Goal: Use online tool/utility: Utilize a website feature to perform a specific function

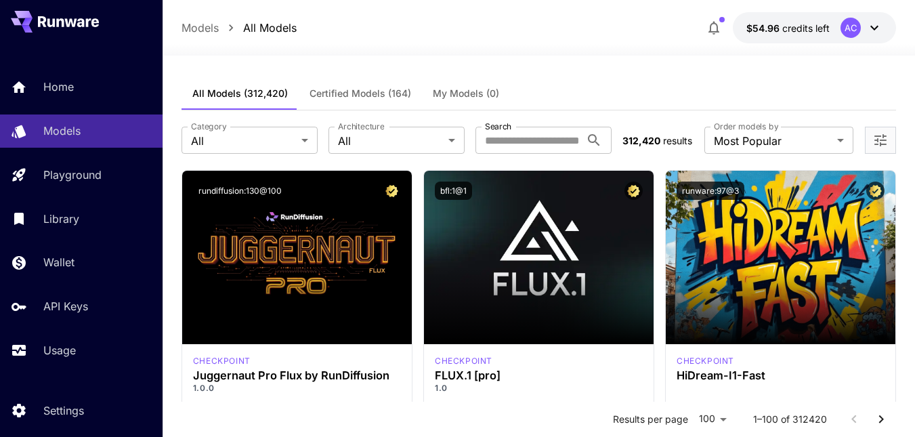
drag, startPoint x: 442, startPoint y: 100, endPoint x: 449, endPoint y: 94, distance: 8.2
click at [442, 100] on button "My Models (0)" at bounding box center [466, 93] width 88 height 33
click at [449, 94] on span "My Models (0)" at bounding box center [466, 93] width 66 height 12
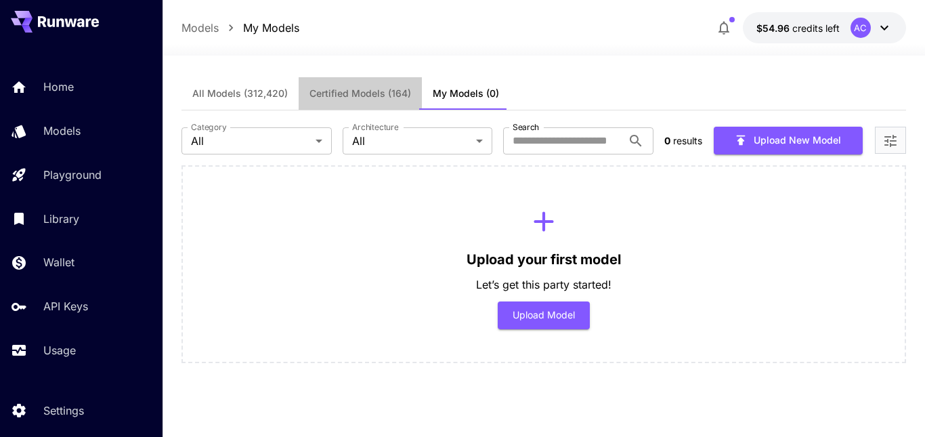
click at [360, 93] on span "Certified Models (164)" at bounding box center [361, 93] width 102 height 12
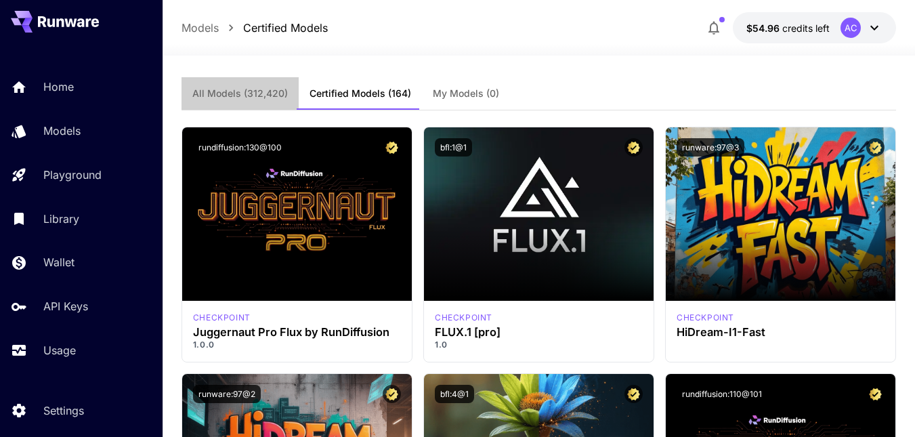
click at [251, 93] on span "All Models (312,420)" at bounding box center [240, 93] width 96 height 12
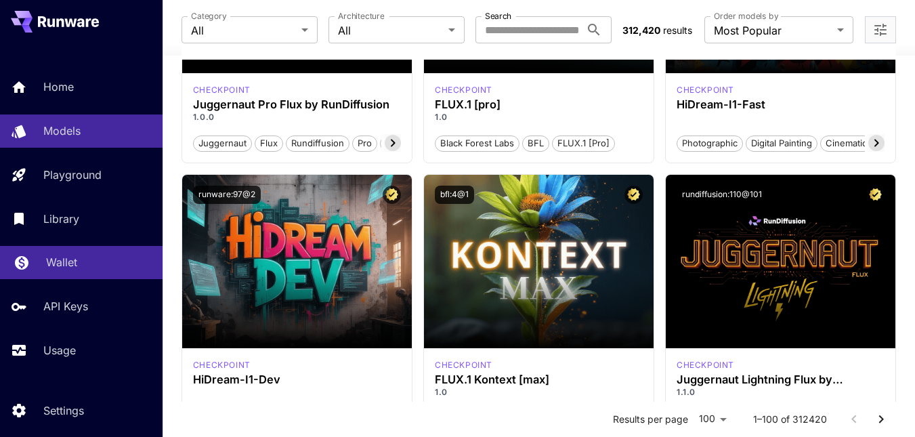
scroll to position [37, 0]
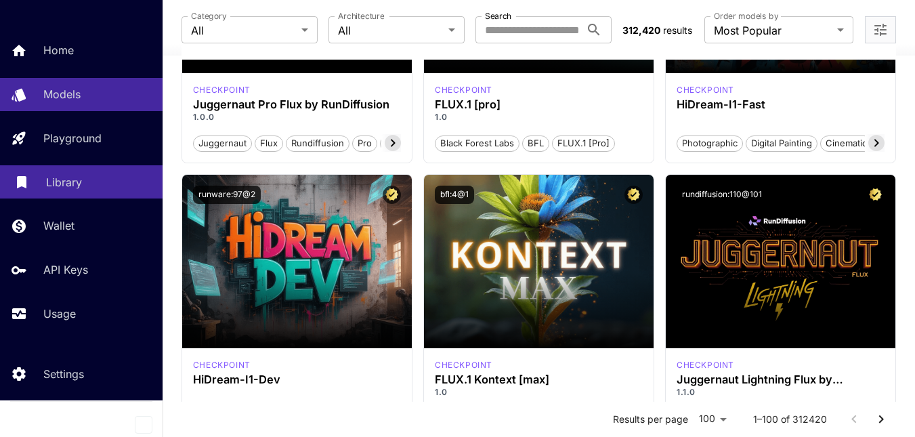
click at [61, 174] on p "Library" at bounding box center [64, 182] width 36 height 16
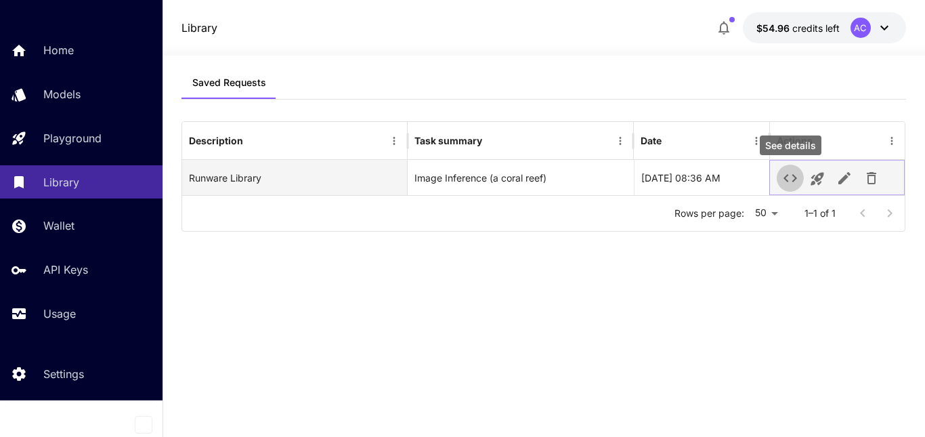
click at [799, 176] on button "See details" at bounding box center [790, 178] width 27 height 27
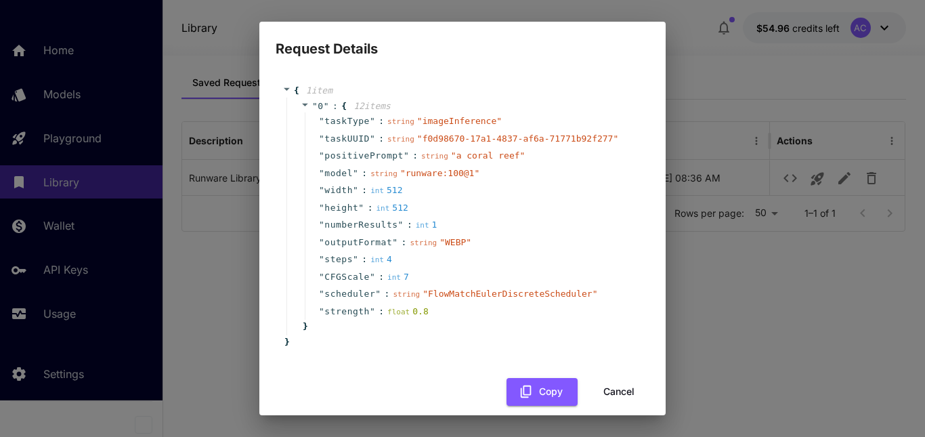
click at [612, 394] on button "Cancel" at bounding box center [619, 392] width 61 height 28
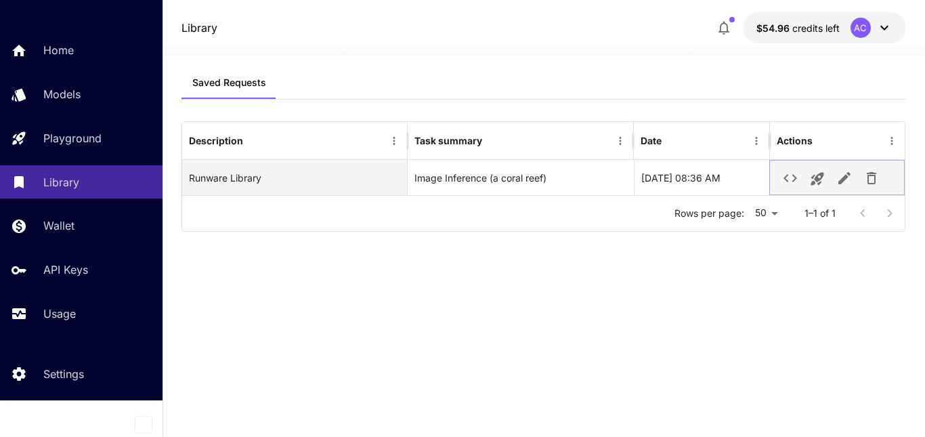
click at [878, 180] on icon "button" at bounding box center [872, 178] width 16 height 16
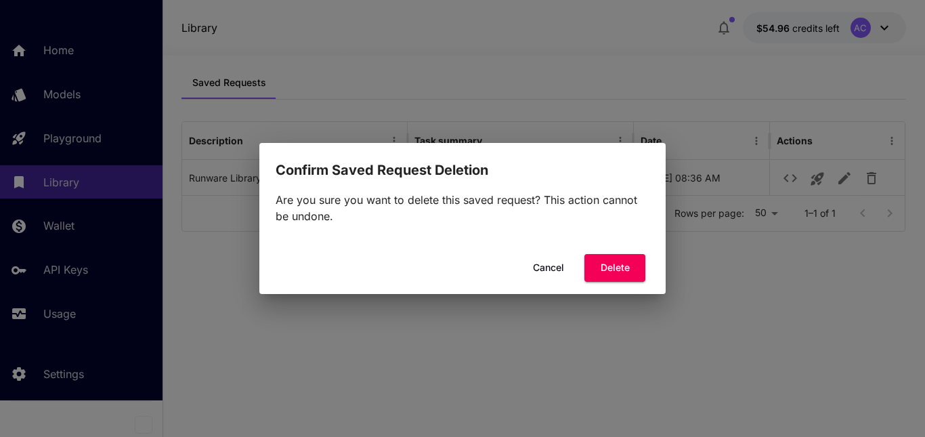
click at [560, 264] on button "Cancel" at bounding box center [548, 268] width 61 height 28
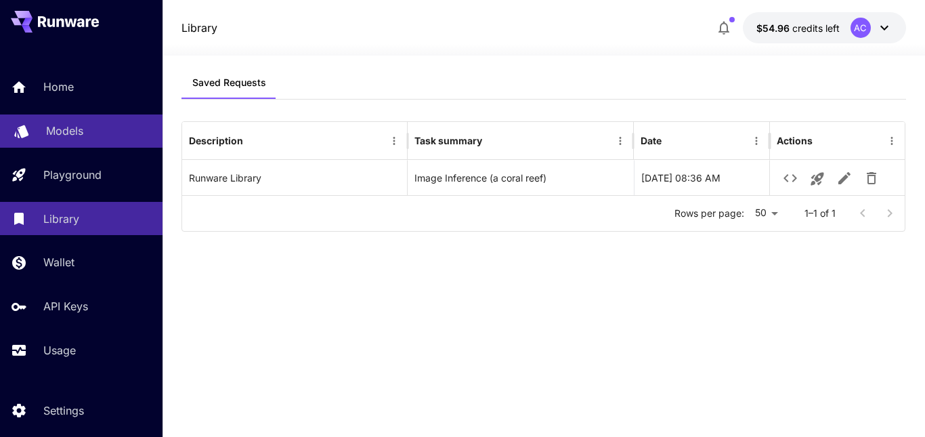
click at [70, 136] on p "Models" at bounding box center [64, 131] width 37 height 16
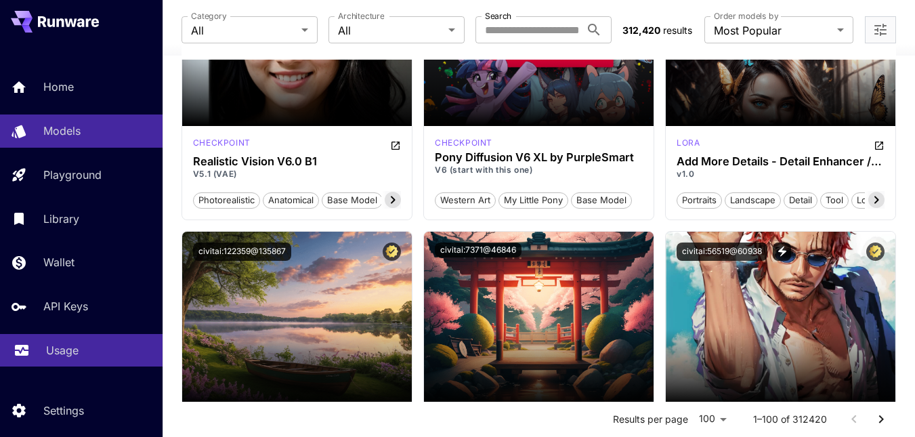
scroll to position [37, 0]
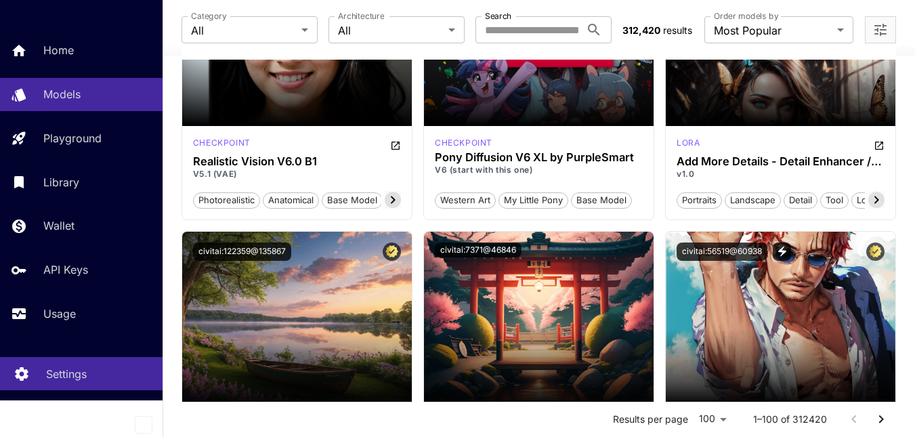
click at [79, 373] on p "Settings" at bounding box center [66, 374] width 41 height 16
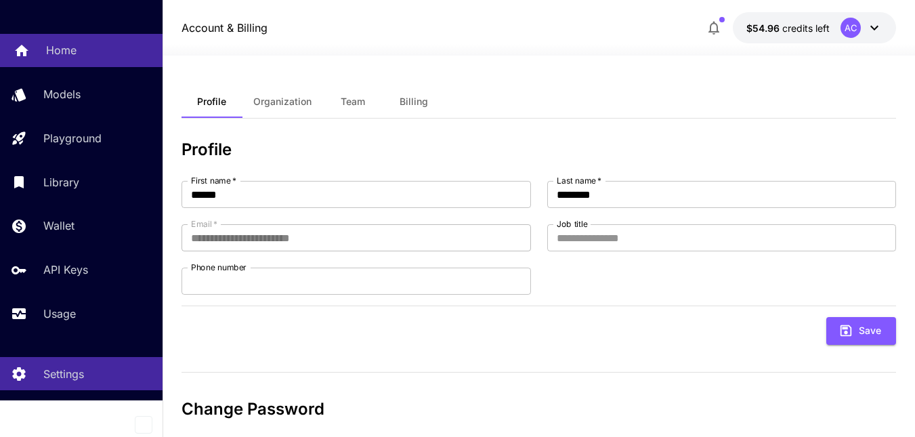
click at [75, 50] on div "Home" at bounding box center [99, 50] width 106 height 16
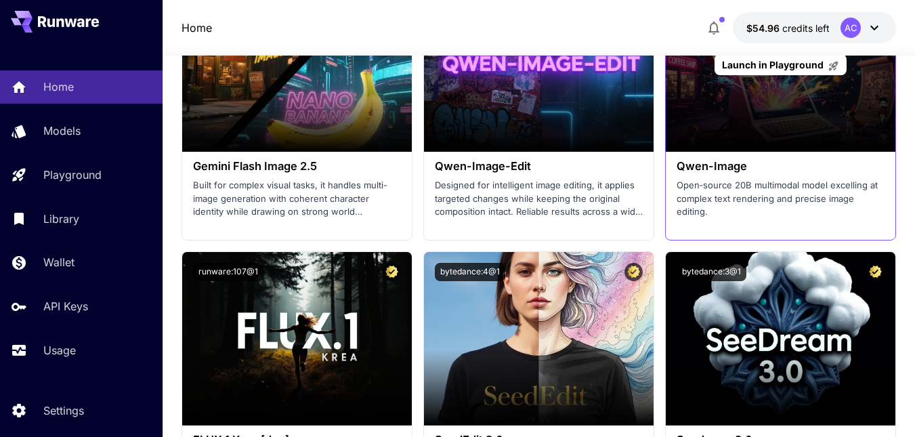
scroll to position [2304, 0]
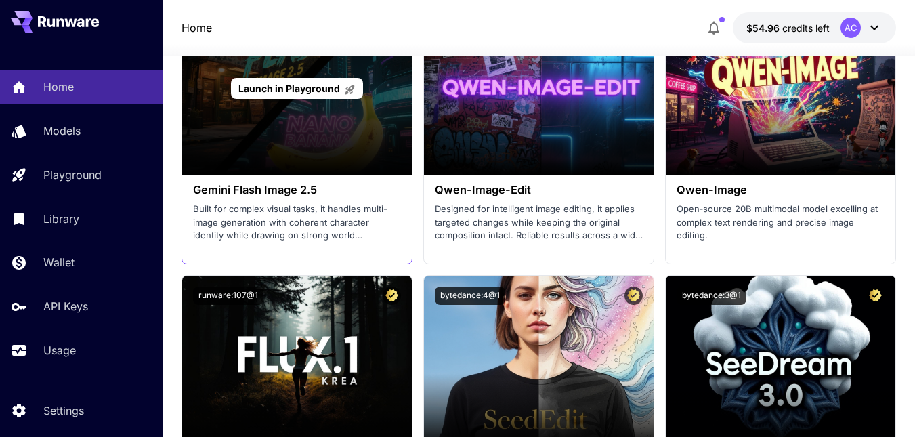
click at [309, 157] on div "Launch in Playground" at bounding box center [297, 88] width 230 height 173
click at [297, 93] on span "Launch in Playground" at bounding box center [289, 89] width 102 height 12
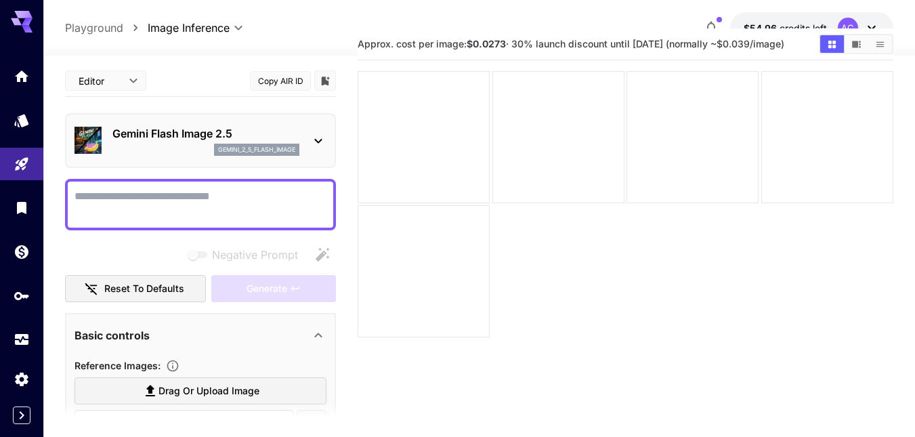
scroll to position [68, 0]
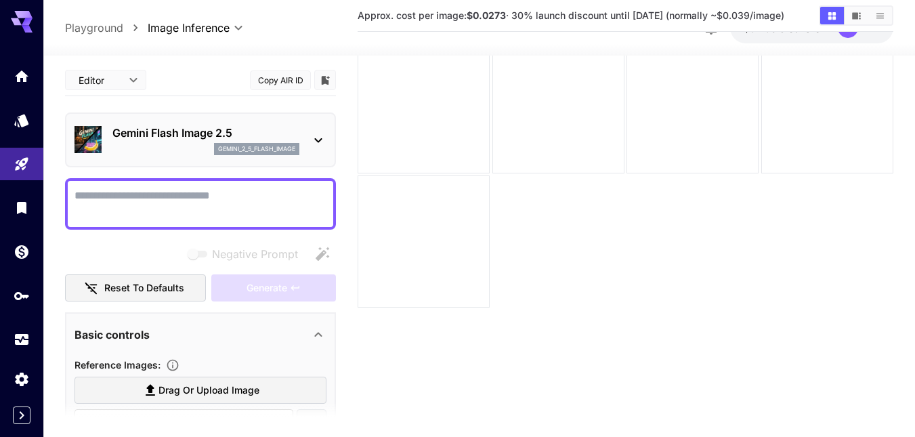
drag, startPoint x: 154, startPoint y: 186, endPoint x: 91, endPoint y: 192, distance: 63.4
click at [91, 192] on textarea "Negative Prompt" at bounding box center [201, 203] width 252 height 33
paste textarea "**********"
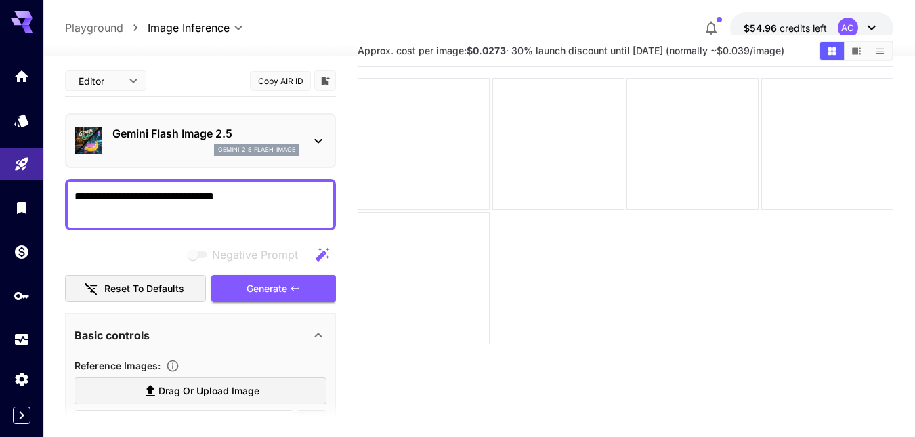
scroll to position [0, 0]
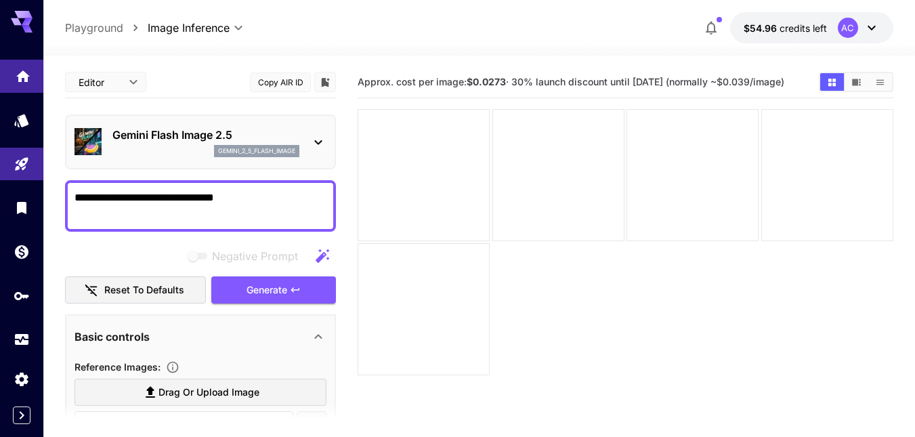
type textarea "**********"
click at [11, 82] on link at bounding box center [21, 76] width 43 height 33
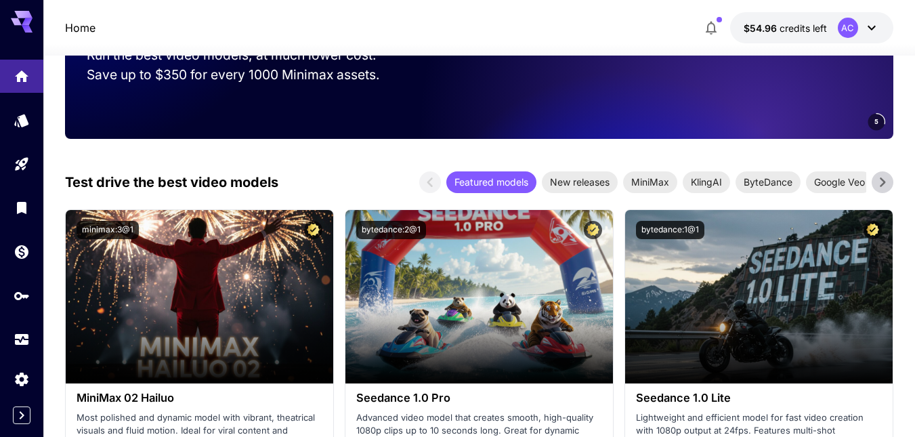
scroll to position [339, 0]
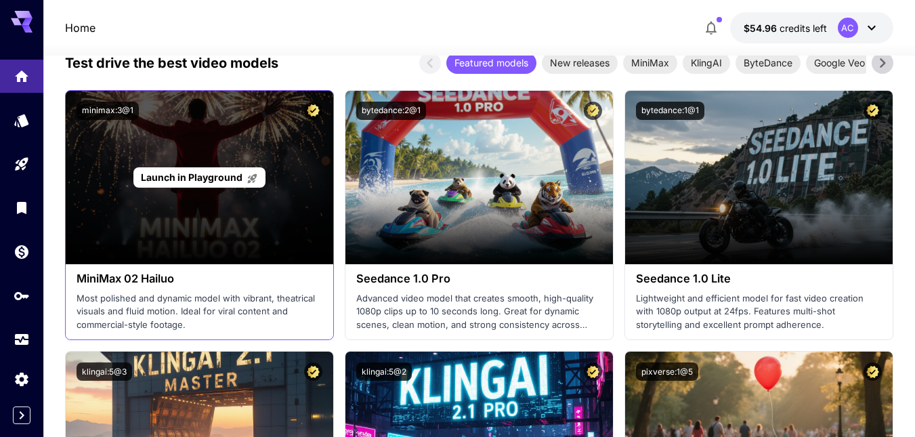
click at [192, 190] on div "Launch in Playground" at bounding box center [200, 177] width 268 height 173
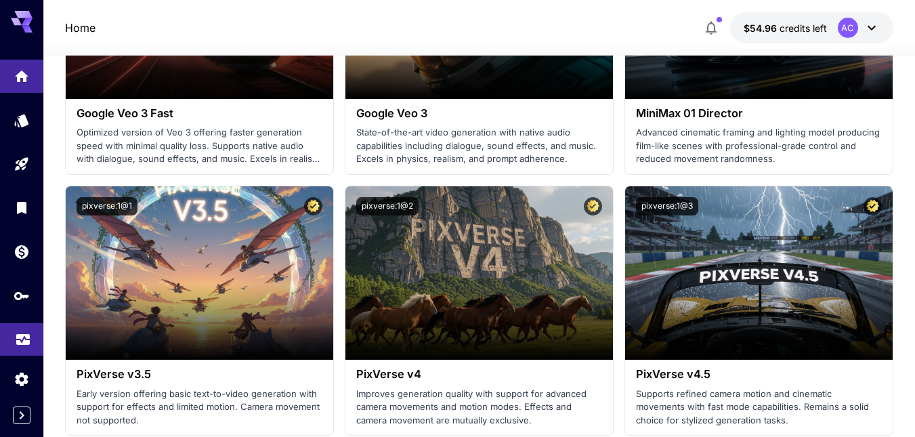
scroll to position [1423, 0]
